Goal: Ask a question

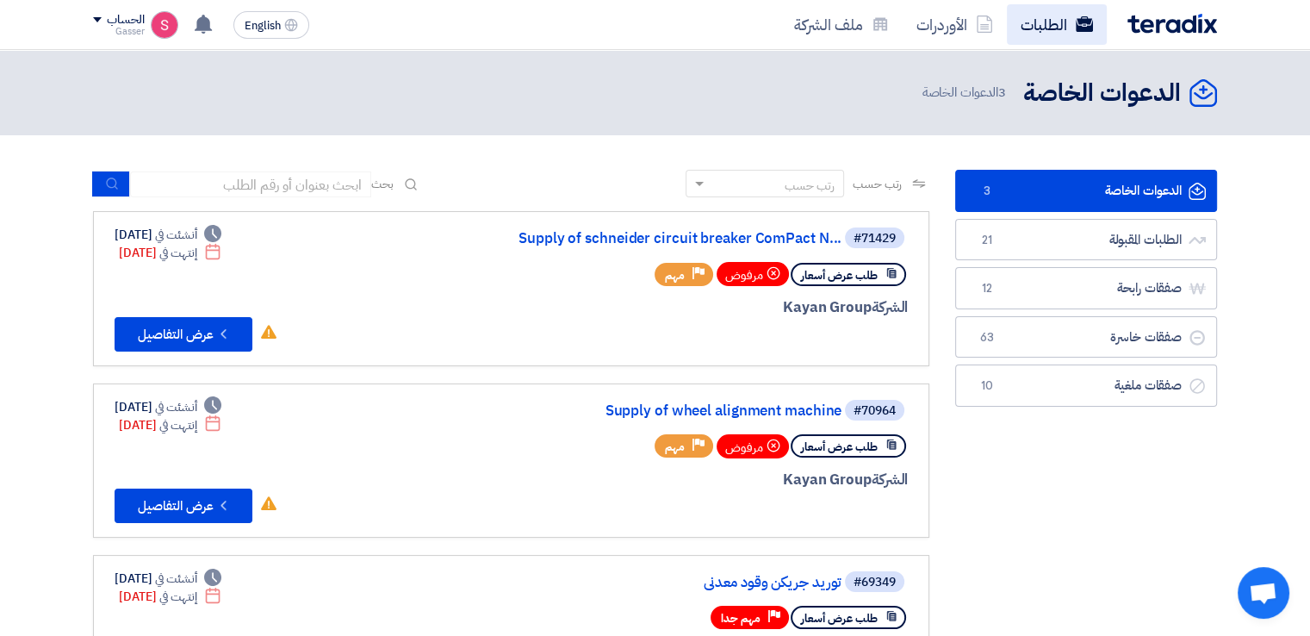
click at [1030, 18] on link "الطلبات" at bounding box center [1057, 24] width 100 height 40
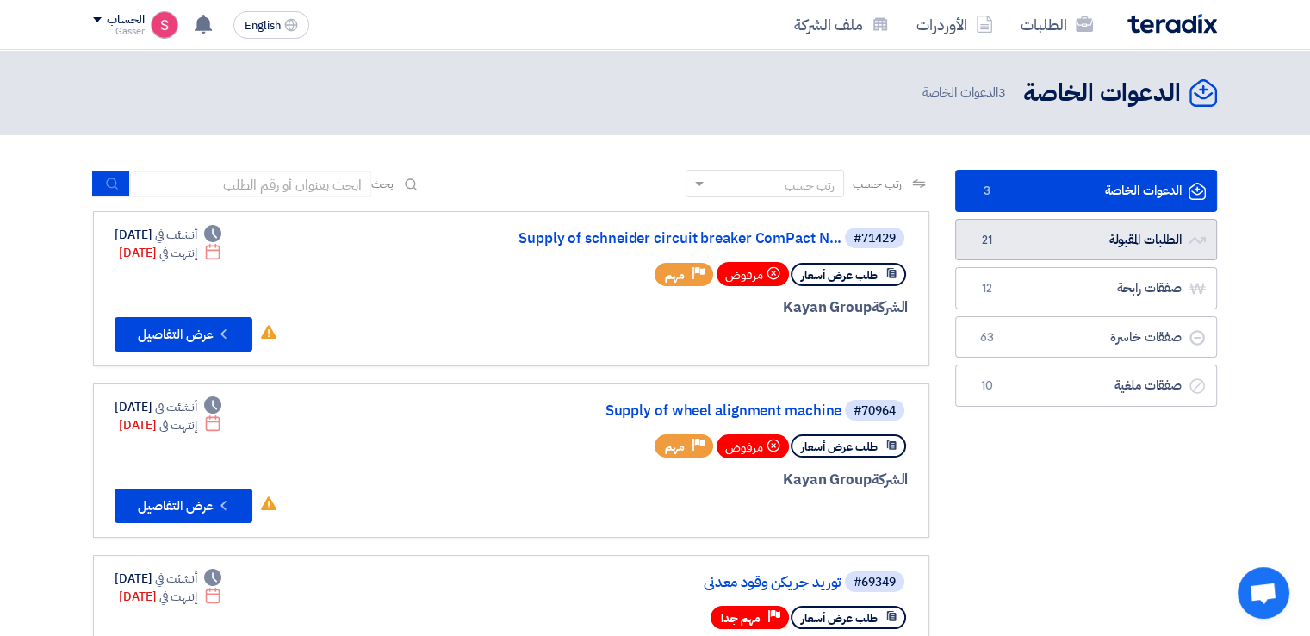
click at [1028, 240] on link "الطلبات المقبولة الطلبات المقبولة 21" at bounding box center [1086, 240] width 262 height 42
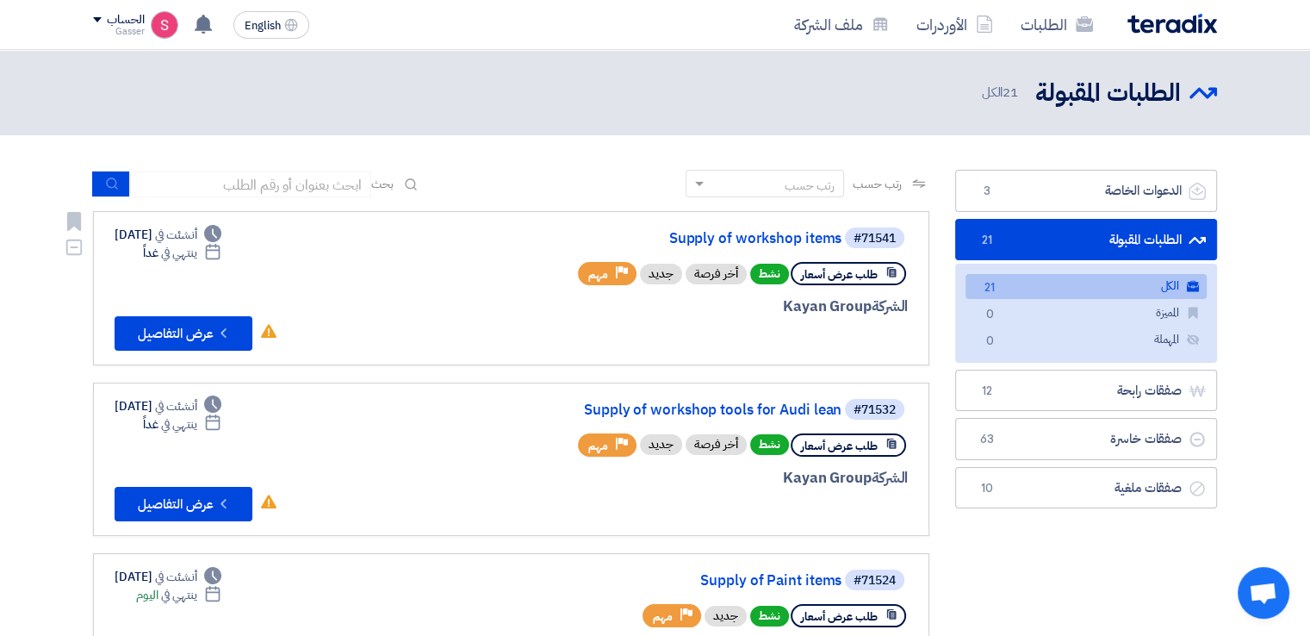
scroll to position [287, 0]
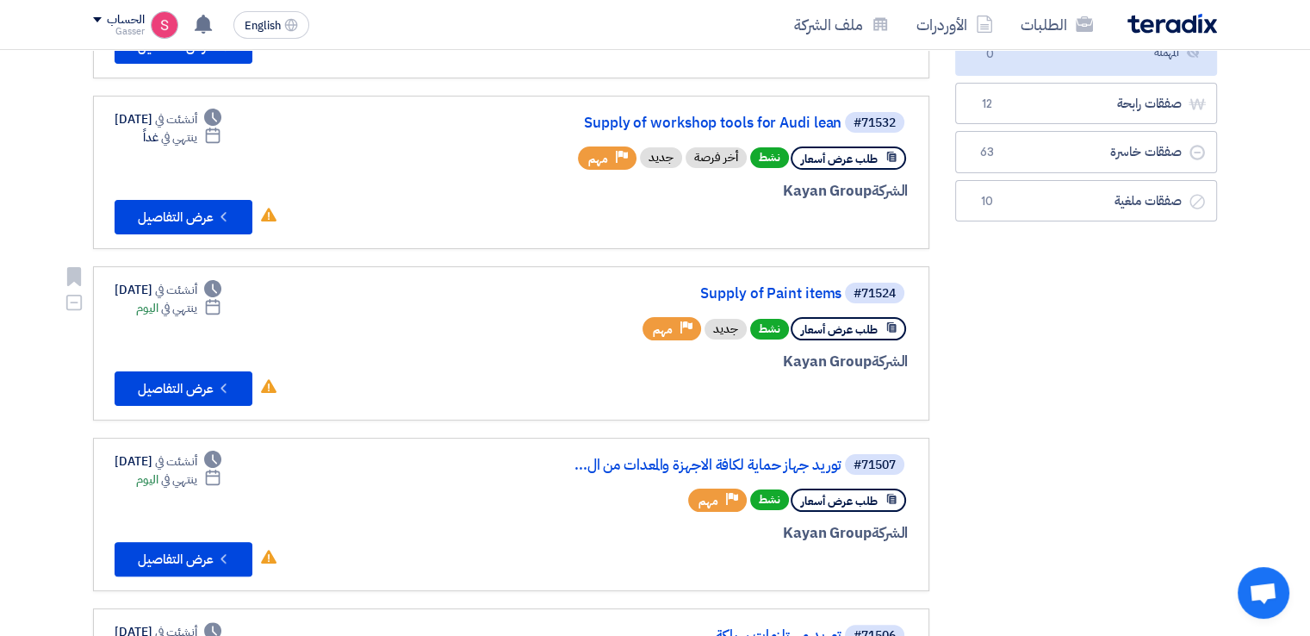
click at [750, 281] on div "#71524 Supply of Paint items" at bounding box center [701, 293] width 414 height 24
click at [781, 287] on link "Supply of Paint items" at bounding box center [669, 294] width 345 height 16
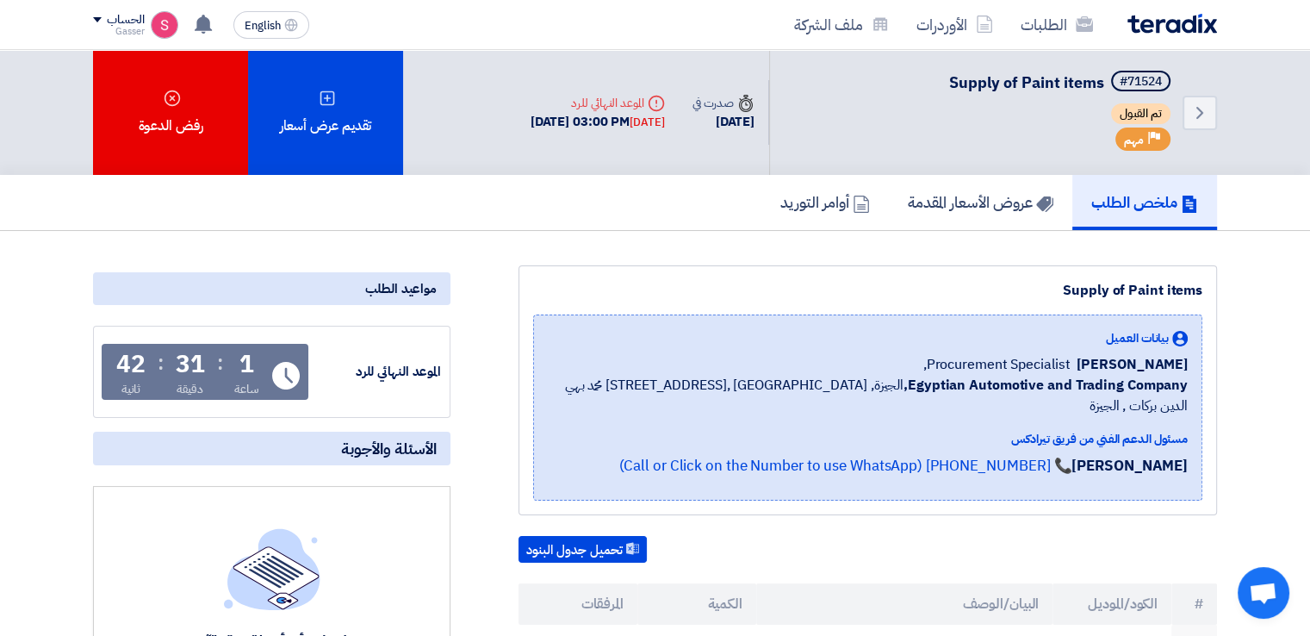
scroll to position [287, 0]
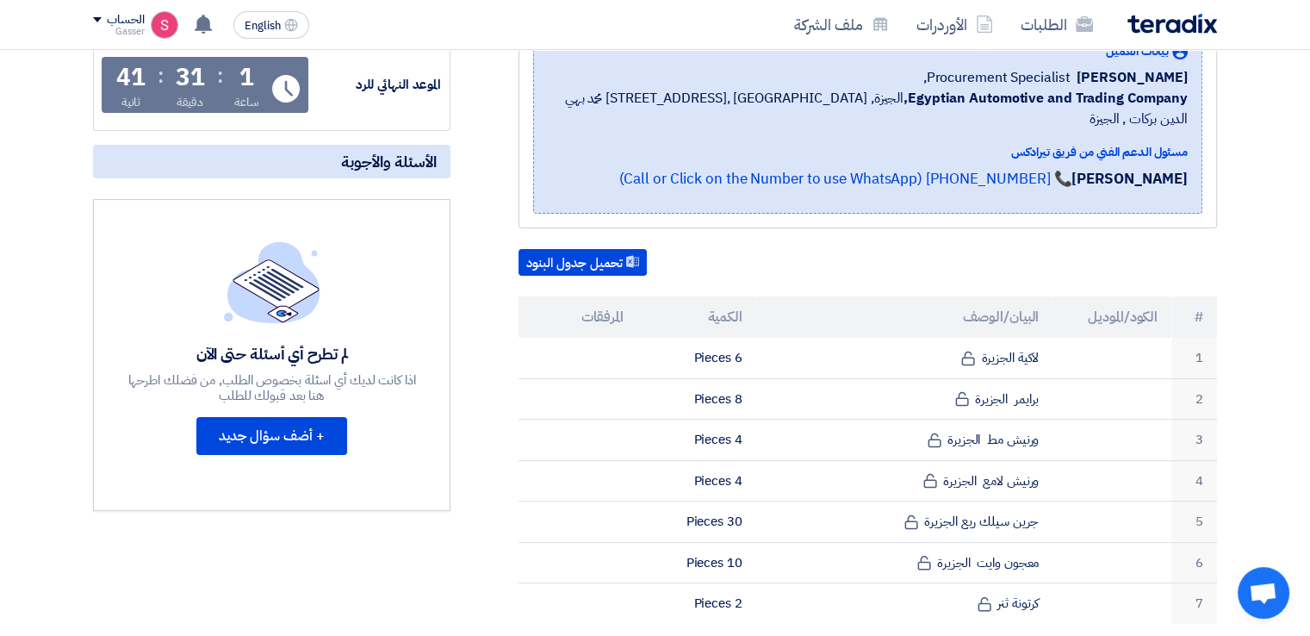
click at [394, 247] on div "لم تطرح أي أسئلة حتى الآن اذا كانت لديك أي اسئلة بخصوص الطلب, من فضلك اطرحها هن…" at bounding box center [272, 354] width 293 height 227
click at [321, 432] on button "+ أضف سؤال جديد" at bounding box center [271, 436] width 151 height 38
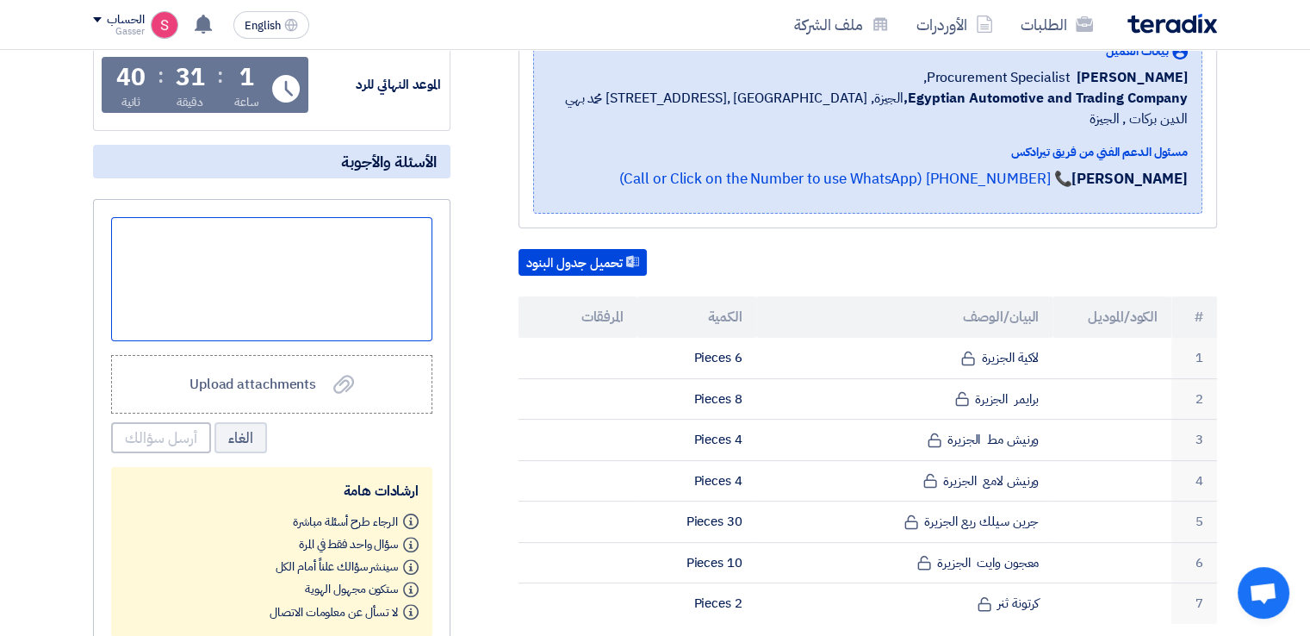
click at [389, 254] on div at bounding box center [271, 279] width 321 height 124
click at [180, 432] on button "أرسل سؤالك" at bounding box center [161, 437] width 100 height 31
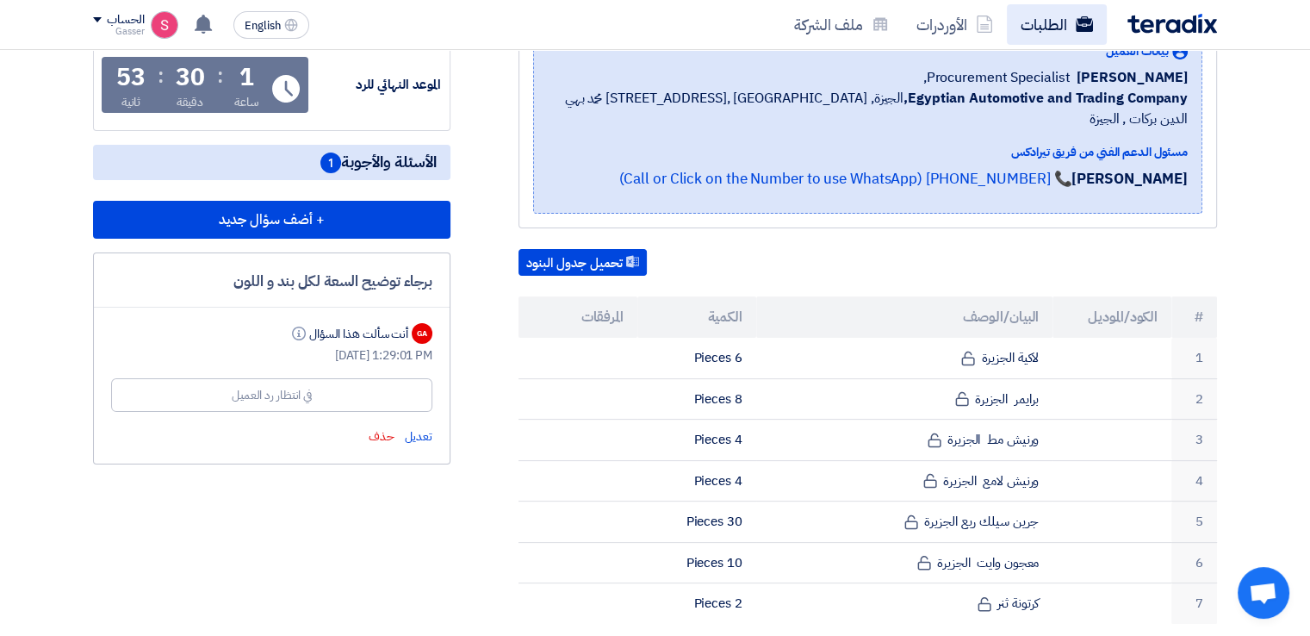
click at [1059, 28] on link "الطلبات" at bounding box center [1057, 24] width 100 height 40
